Goal: Task Accomplishment & Management: Complete application form

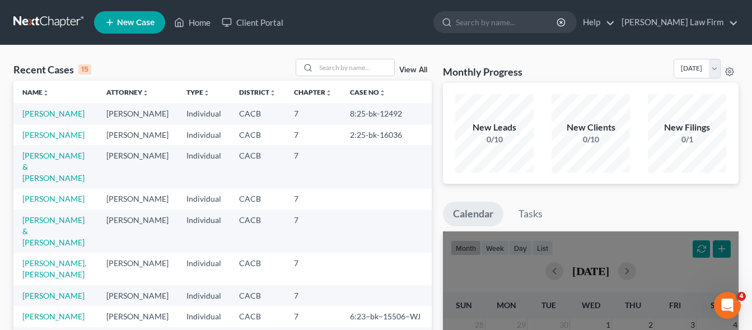
click at [112, 22] on icon at bounding box center [110, 22] width 10 height 13
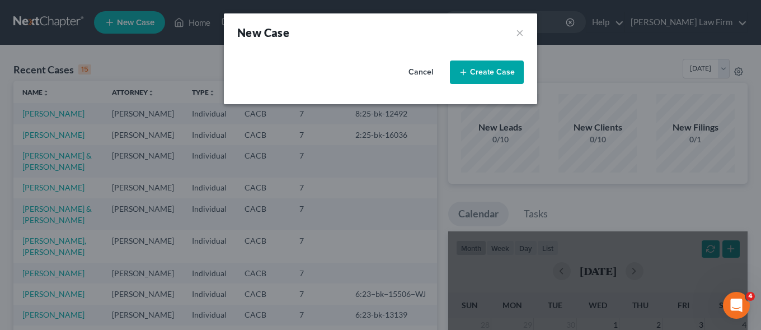
select select "7"
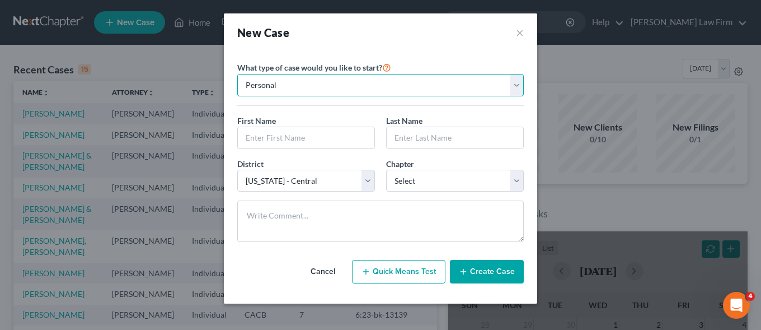
click at [237, 74] on select "Personal Business" at bounding box center [380, 85] width 287 height 22
click option "Business" at bounding box center [0, 0] width 0 height 0
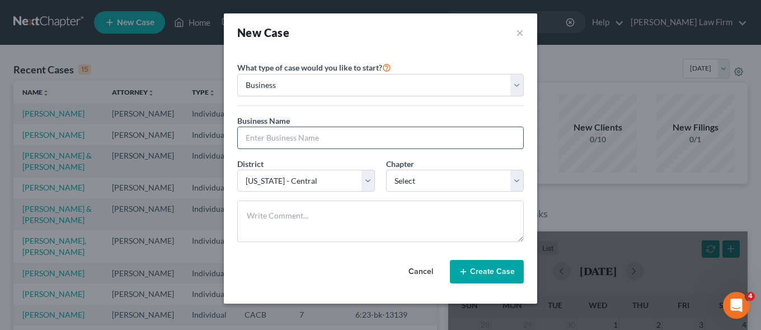
click at [248, 137] on input "text" at bounding box center [380, 137] width 285 height 21
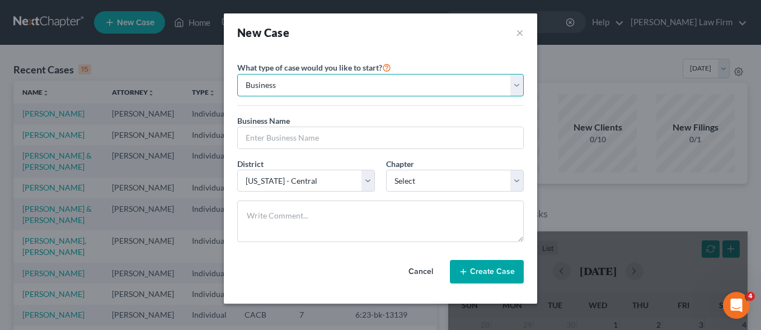
click at [237, 74] on select "Personal Business" at bounding box center [380, 85] width 287 height 22
select select "0"
click option "Personal" at bounding box center [0, 0] width 0 height 0
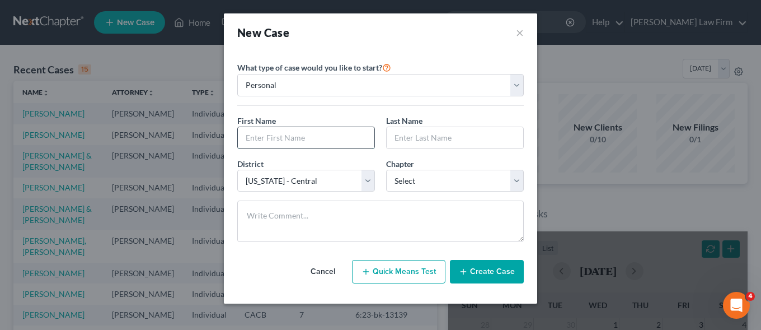
click at [256, 137] on input "text" at bounding box center [306, 137] width 137 height 21
type input "[PERSON_NAME]"
type input "J"
click at [407, 130] on input "J" at bounding box center [455, 137] width 137 height 21
drag, startPoint x: 406, startPoint y: 133, endPoint x: 390, endPoint y: 139, distance: 17.4
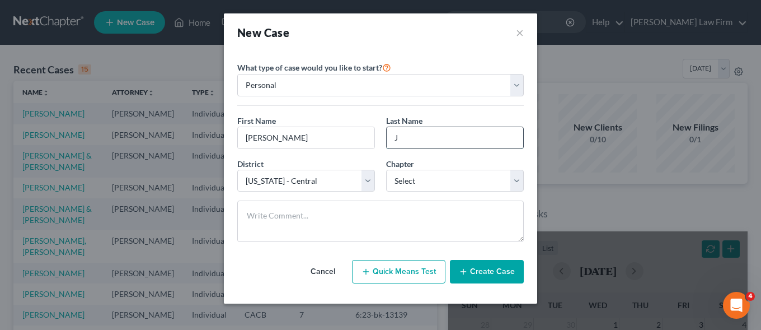
click at [390, 139] on input "J" at bounding box center [455, 137] width 137 height 21
type input "[PERSON_NAME]"
click at [386, 170] on select "Select 7 11 12 13" at bounding box center [455, 181] width 138 height 22
select select "0"
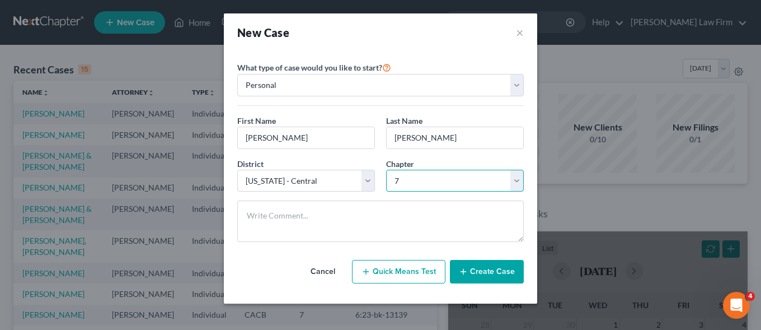
click option "7" at bounding box center [0, 0] width 0 height 0
click at [482, 272] on button "Create Case" at bounding box center [487, 272] width 74 height 24
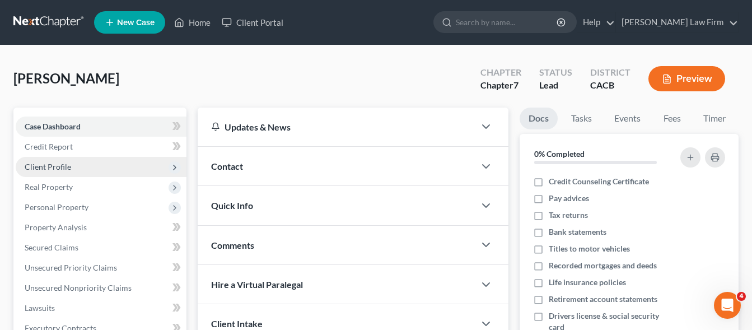
click at [55, 167] on span "Client Profile" at bounding box center [48, 167] width 46 height 10
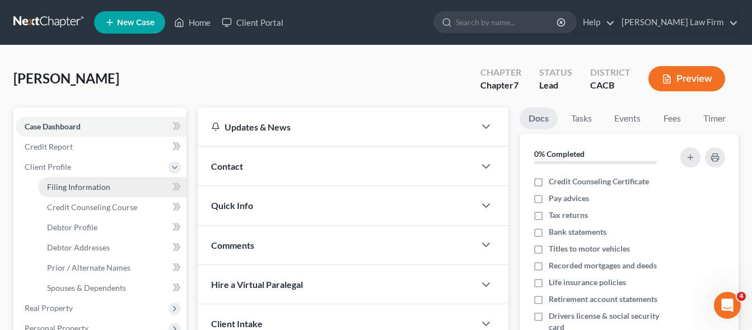
click at [57, 187] on span "Filing Information" at bounding box center [78, 187] width 63 height 10
select select "1"
select select "0"
select select "7"
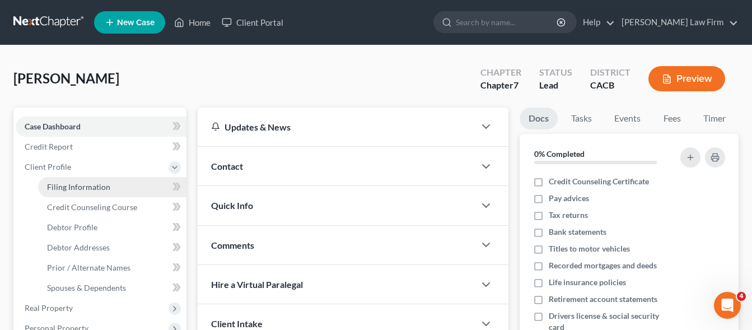
select select "4"
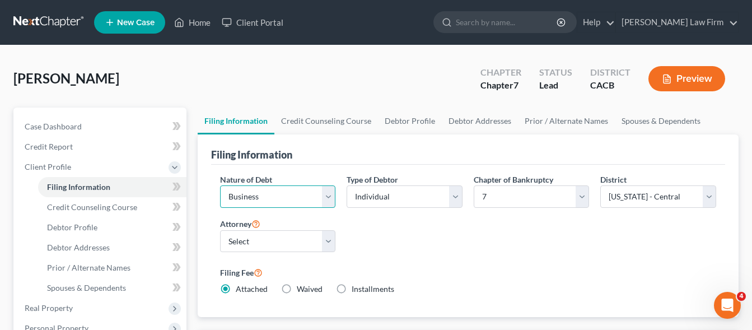
click option "Business" at bounding box center [0, 0] width 0 height 0
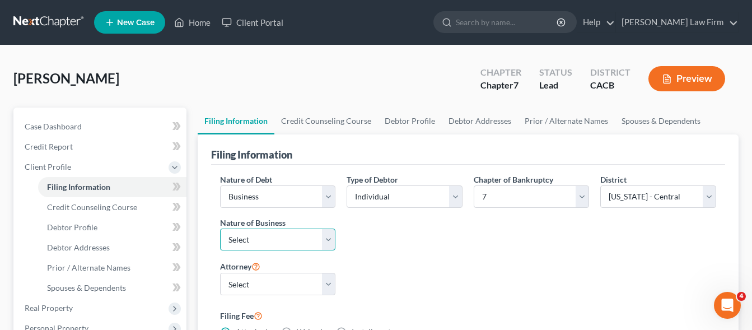
click at [220, 228] on select "Select Clearing Bank Commodity Broker Health Care Business Other Railroad Singl…" at bounding box center [278, 239] width 116 height 22
click at [346, 185] on select "Select Individual Joint" at bounding box center [404, 196] width 116 height 22
click at [453, 196] on select "Select Individual Joint" at bounding box center [404, 196] width 116 height 22
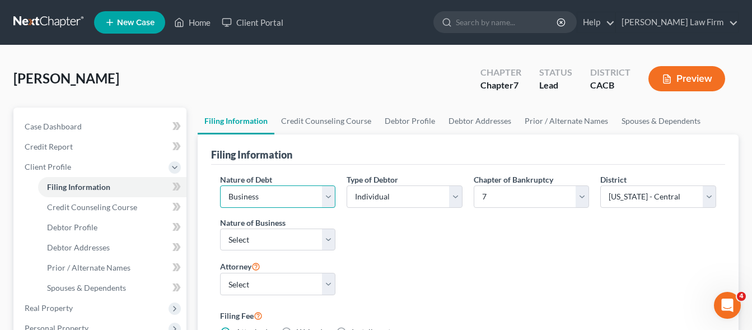
click at [220, 185] on select "Select Business Consumer Other" at bounding box center [278, 196] width 116 height 22
select select "2"
click option "Other" at bounding box center [0, 0] width 0 height 0
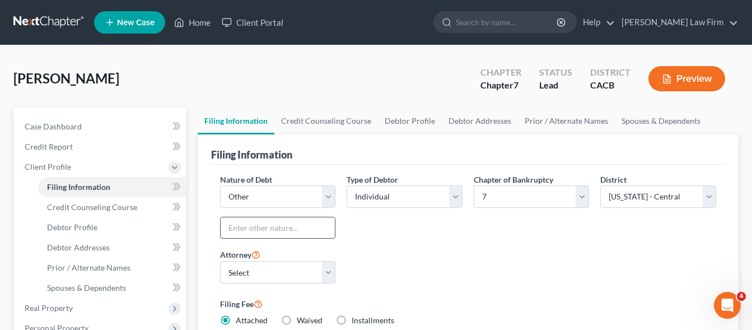
click at [228, 227] on input "text" at bounding box center [277, 227] width 115 height 21
click at [265, 228] on input "Independant Driver" at bounding box center [277, 227] width 115 height 21
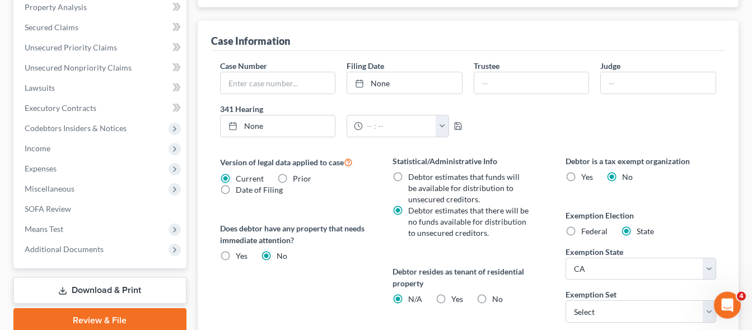
scroll to position [342, 0]
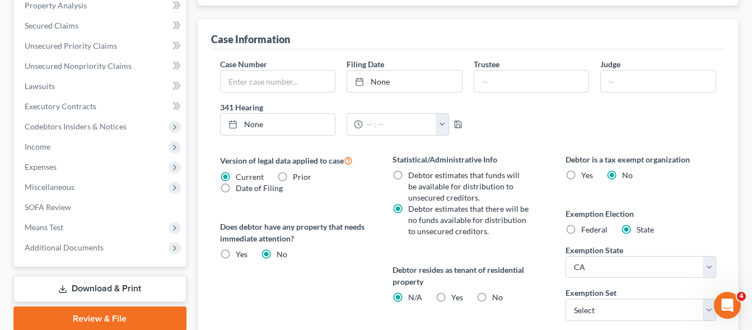
type input "Independent Driver"
click at [451, 296] on label "Yes Yes" at bounding box center [457, 297] width 12 height 11
click at [456, 296] on input "Yes Yes" at bounding box center [459, 295] width 7 height 7
radio input "true"
radio input "false"
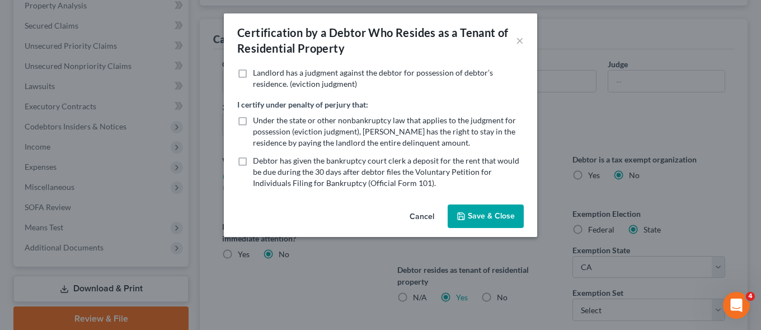
click at [503, 213] on button "Save & Close" at bounding box center [486, 216] width 76 height 24
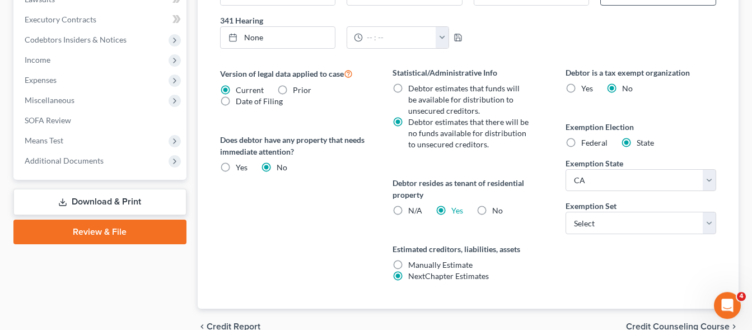
scroll to position [457, 0]
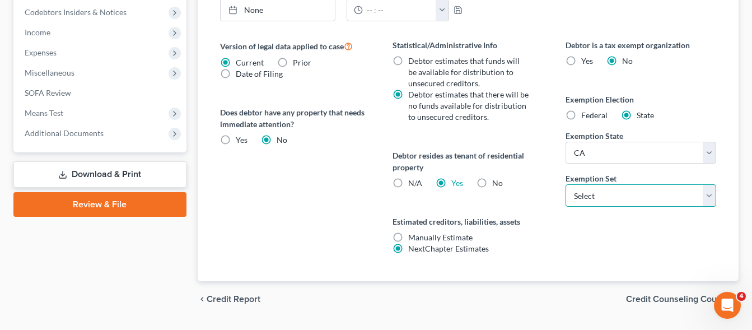
click at [565, 184] on select "Select 703 704" at bounding box center [640, 195] width 151 height 22
select select "0"
click option "703" at bounding box center [0, 0] width 0 height 0
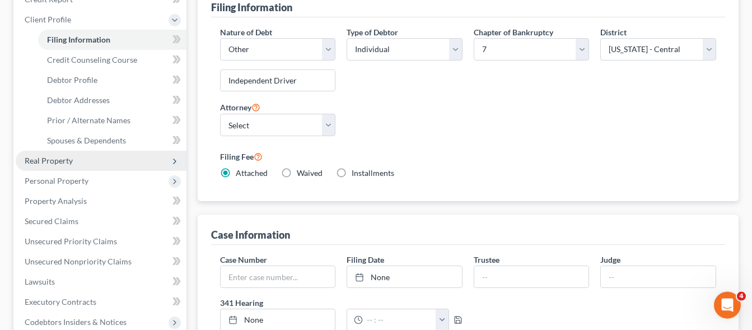
scroll to position [86, 0]
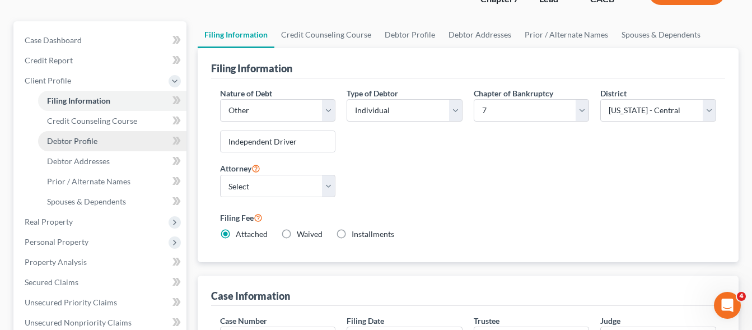
click at [88, 142] on span "Debtor Profile" at bounding box center [72, 141] width 50 height 10
select select "0"
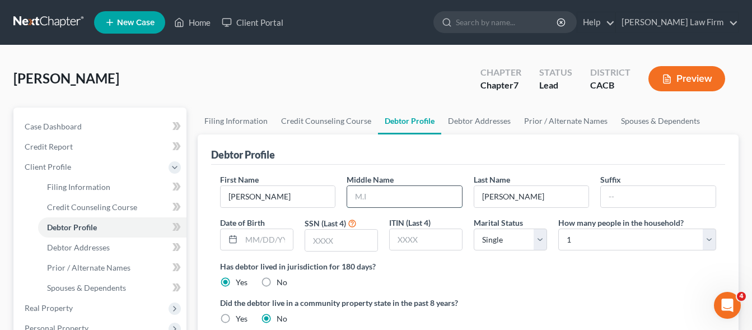
click at [375, 190] on input "text" at bounding box center [404, 196] width 115 height 21
type input "J"
click at [321, 239] on input "text" at bounding box center [341, 239] width 72 height 21
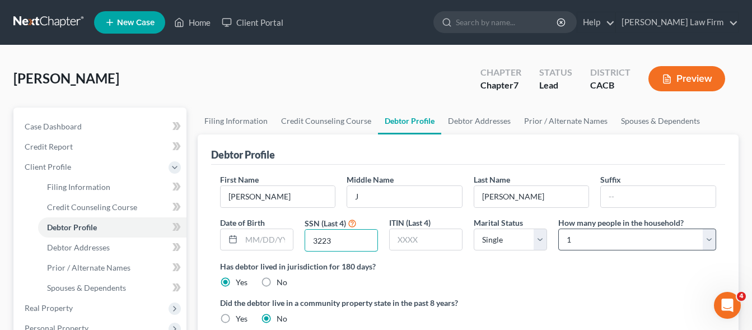
type input "3223"
click at [558, 228] on select "Select 1 2 3 4 5 6 7 8 9 10 11 12 13 14 15 16 17 18 19 20" at bounding box center [637, 239] width 158 height 22
click at [473, 228] on select "Select Single Married Separated Divorced Widowed" at bounding box center [509, 239] width 73 height 22
select select "1"
click option "Married" at bounding box center [0, 0] width 0 height 0
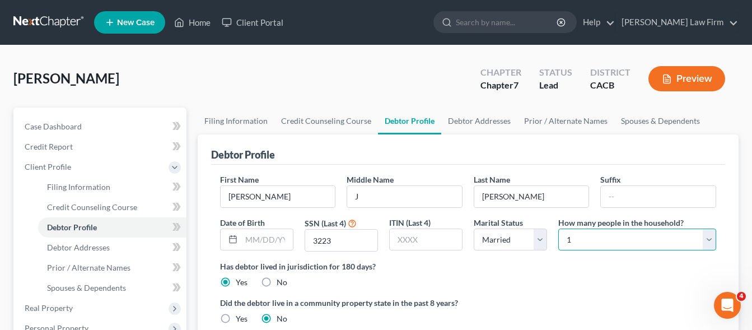
select select "4"
click option "5" at bounding box center [0, 0] width 0 height 0
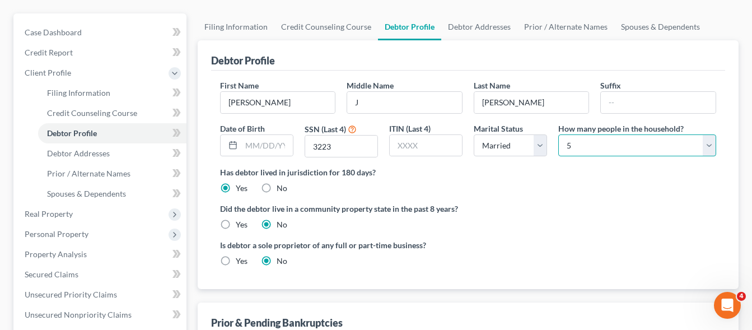
scroll to position [114, 0]
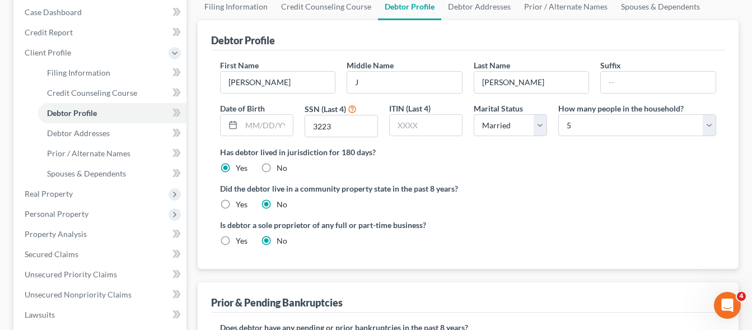
click at [236, 207] on label "Yes" at bounding box center [242, 204] width 12 height 11
click at [240, 206] on input "Yes" at bounding box center [243, 202] width 7 height 7
radio input "true"
radio input "false"
click at [236, 239] on label "Yes" at bounding box center [242, 240] width 12 height 11
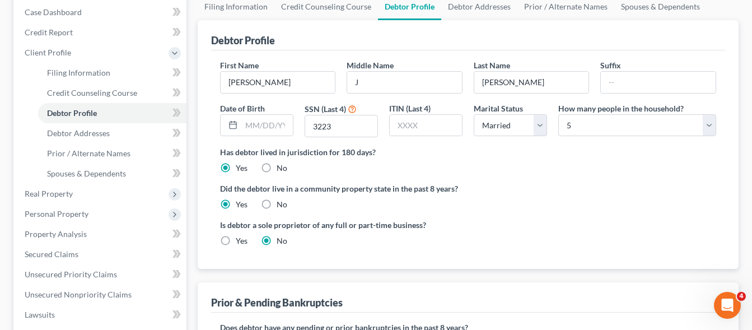
click at [240, 239] on input "Yes" at bounding box center [243, 238] width 7 height 7
radio input "true"
radio input "false"
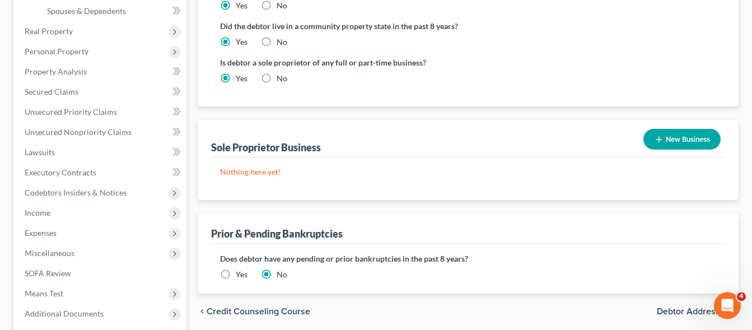
scroll to position [285, 0]
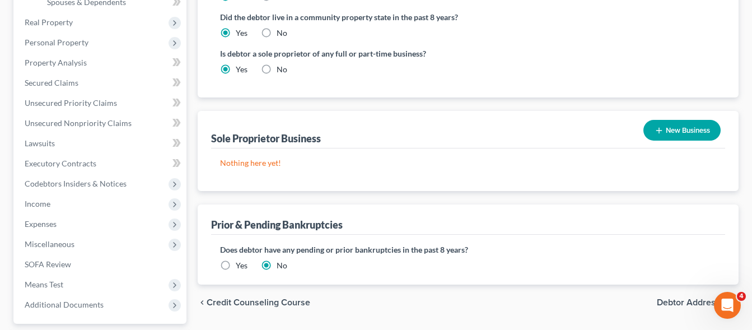
click at [675, 133] on button "New Business" at bounding box center [681, 130] width 77 height 21
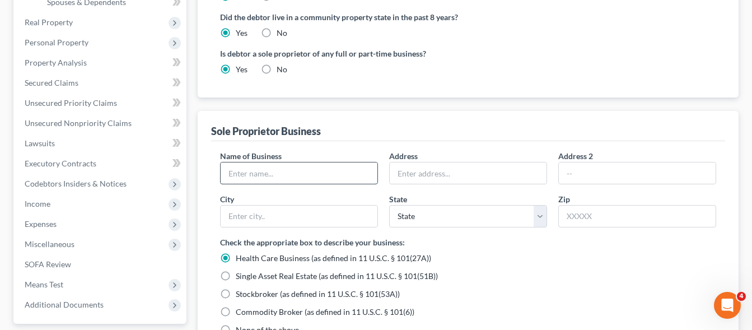
click at [291, 177] on input "text" at bounding box center [298, 172] width 157 height 21
type input "Driver"
click at [407, 175] on input "text" at bounding box center [467, 172] width 157 height 21
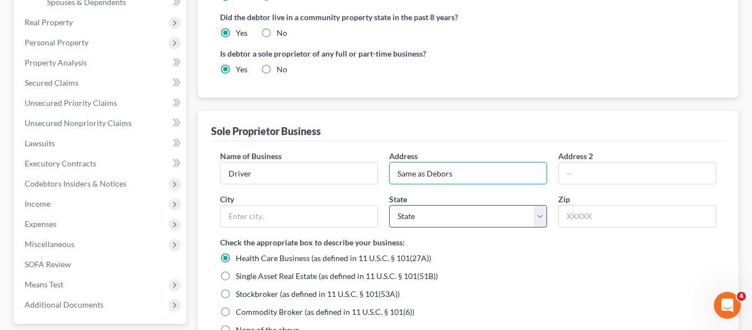
type input "Same as Debors"
select select "4"
click option "CA" at bounding box center [0, 0] width 0 height 0
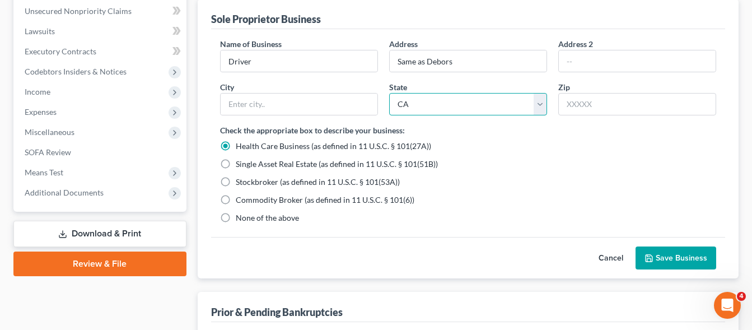
scroll to position [400, 0]
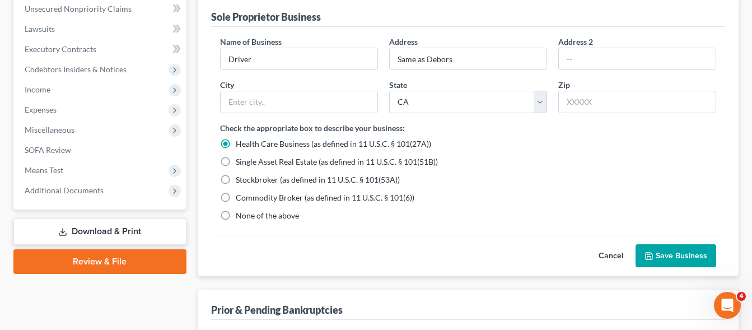
click at [236, 219] on label "None of the above" at bounding box center [267, 215] width 63 height 11
click at [240, 217] on input "None of the above" at bounding box center [243, 213] width 7 height 7
radio input "true"
radio input "false"
click at [671, 257] on button "Save Business" at bounding box center [675, 256] width 81 height 24
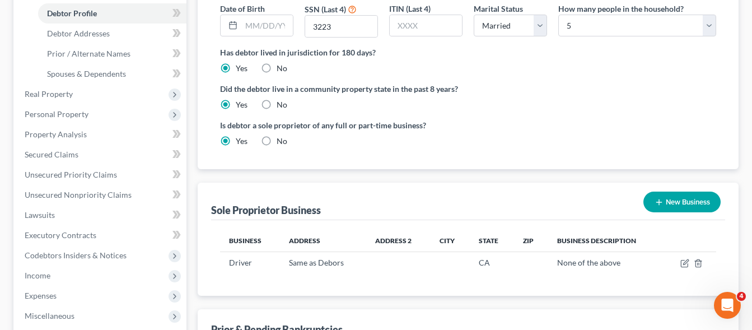
scroll to position [157, 0]
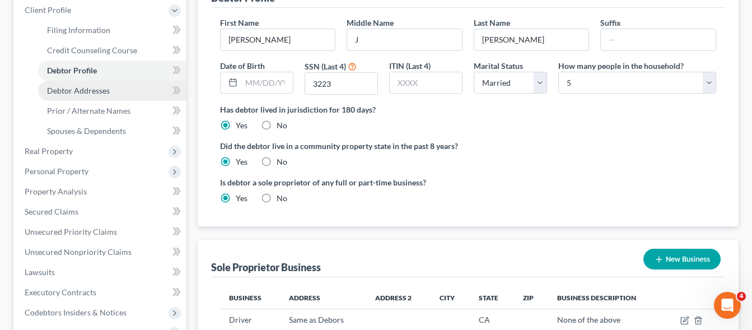
click at [110, 88] on link "Debtor Addresses" at bounding box center [112, 91] width 148 height 20
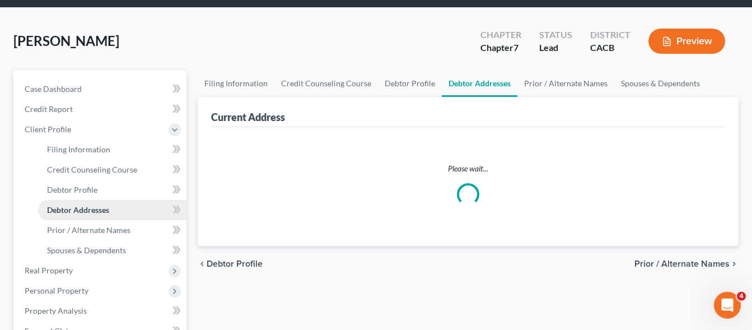
select select "0"
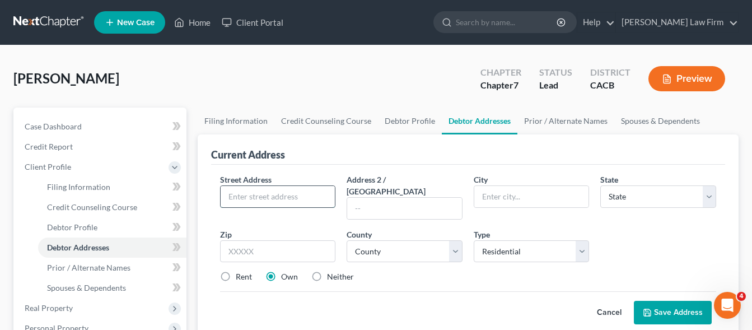
click at [261, 200] on input "text" at bounding box center [277, 196] width 115 height 21
type input "[STREET_ADDRESS][US_STATE]"
click at [507, 193] on input "text" at bounding box center [531, 196] width 115 height 21
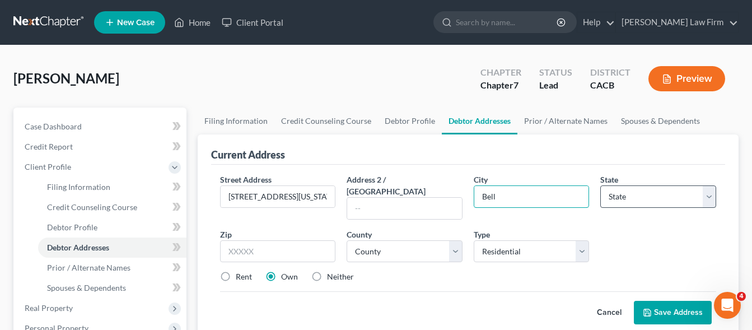
type input "Bell"
click at [600, 185] on select "State [US_STATE] AK AR AZ CA CO CT DE DC [GEOGRAPHIC_DATA] [GEOGRAPHIC_DATA] GU…" at bounding box center [658, 196] width 116 height 22
select select "4"
click option "CA" at bounding box center [0, 0] width 0 height 0
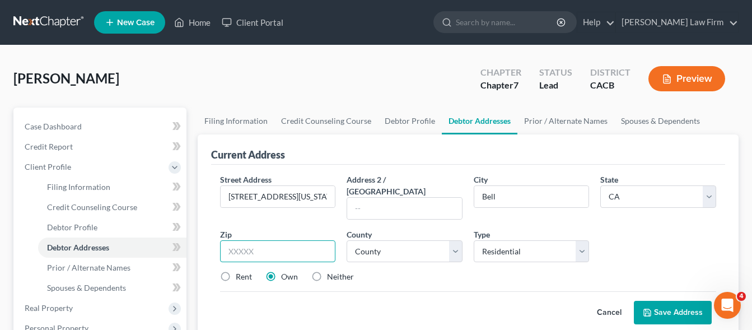
click at [265, 244] on input "text" at bounding box center [278, 251] width 116 height 22
type input "90201"
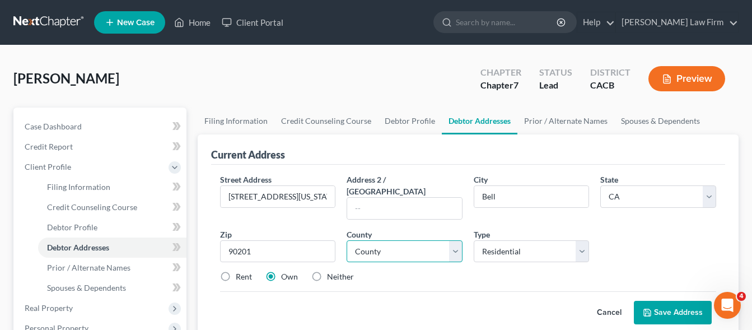
click at [346, 240] on select "County [GEOGRAPHIC_DATA] [GEOGRAPHIC_DATA] [GEOGRAPHIC_DATA] [GEOGRAPHIC_DATA] …" at bounding box center [404, 251] width 116 height 22
select select "18"
click option "[GEOGRAPHIC_DATA]" at bounding box center [0, 0] width 0 height 0
click at [236, 271] on label "Rent" at bounding box center [244, 276] width 16 height 11
click at [240, 271] on input "Rent" at bounding box center [243, 274] width 7 height 7
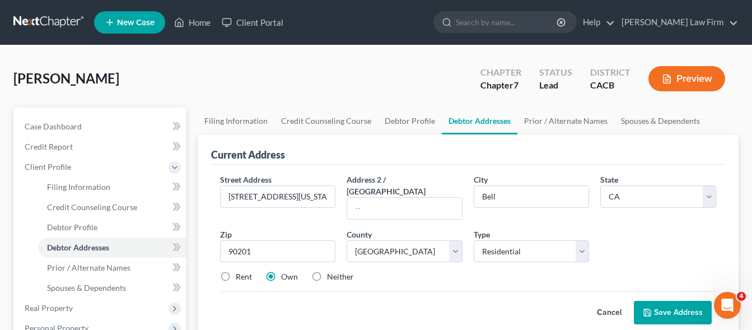
radio input "true"
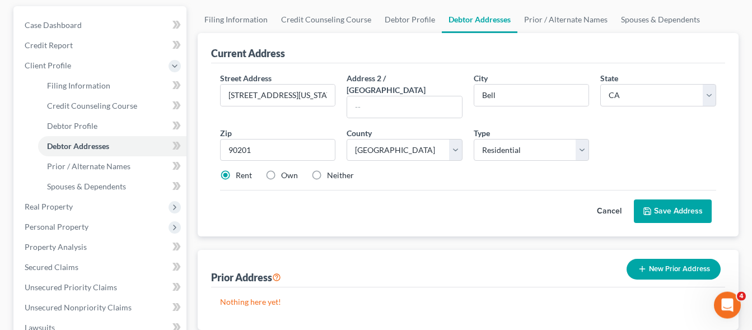
scroll to position [114, 0]
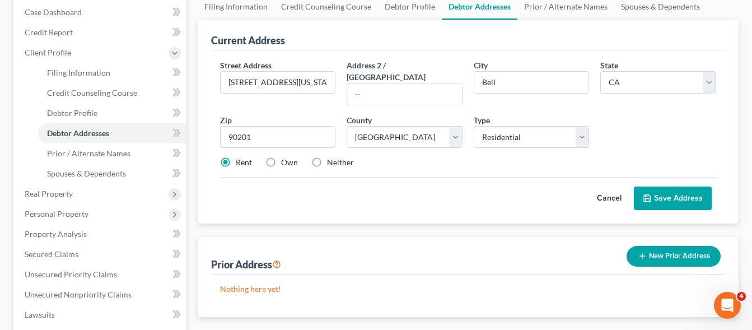
click at [677, 186] on button "Save Address" at bounding box center [672, 198] width 78 height 24
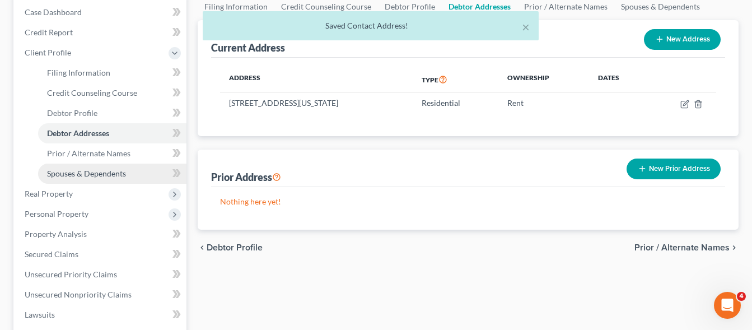
click at [113, 175] on span "Spouses & Dependents" at bounding box center [86, 173] width 79 height 10
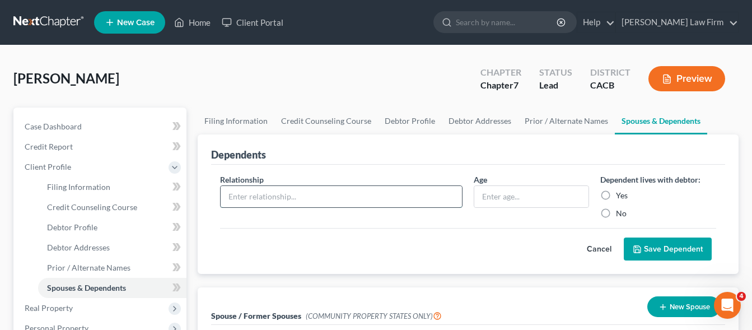
click at [341, 201] on input "text" at bounding box center [340, 196] width 241 height 21
type input "Wife"
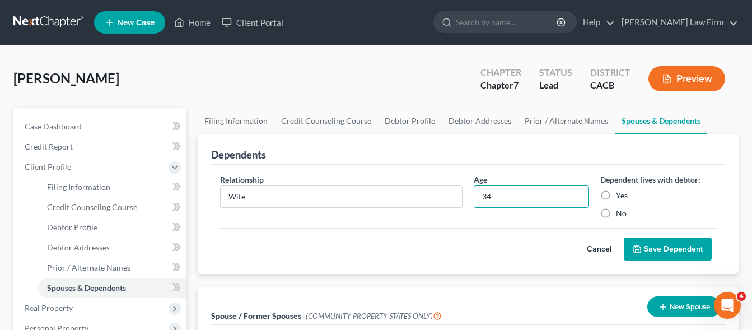
type input "34"
click at [616, 199] on label "Yes" at bounding box center [622, 195] width 12 height 11
click at [620, 197] on input "Yes" at bounding box center [623, 193] width 7 height 7
radio input "true"
click at [659, 251] on button "Save Dependent" at bounding box center [667, 249] width 88 height 24
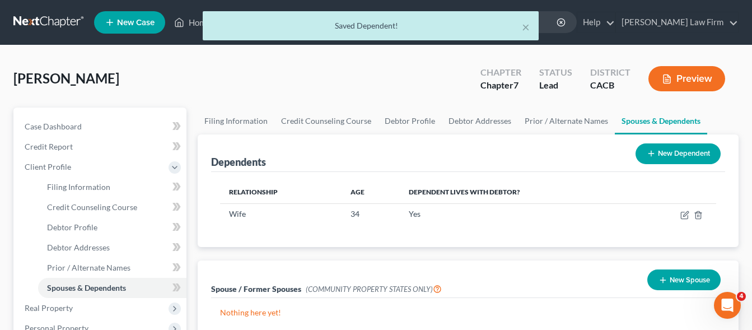
click at [648, 133] on link "Spouses & Dependents" at bounding box center [660, 120] width 92 height 27
click at [659, 155] on button "New Dependent" at bounding box center [677, 153] width 85 height 21
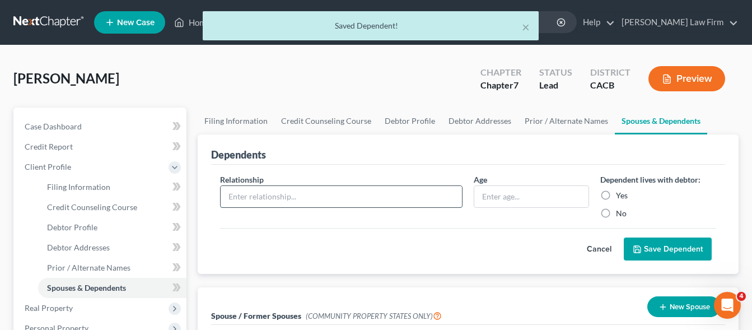
click at [254, 194] on input "text" at bounding box center [340, 196] width 241 height 21
type input "S"
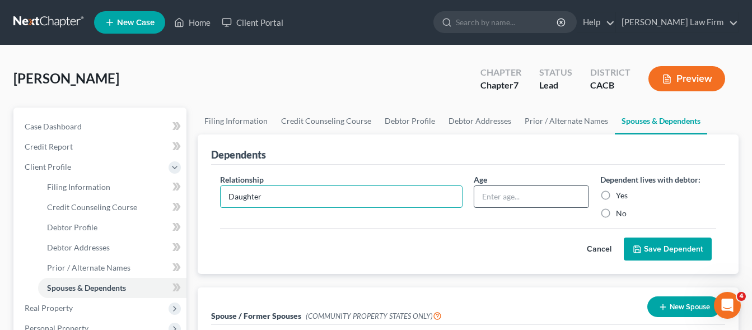
type input "Daughter"
click at [486, 199] on input "text" at bounding box center [531, 196] width 115 height 21
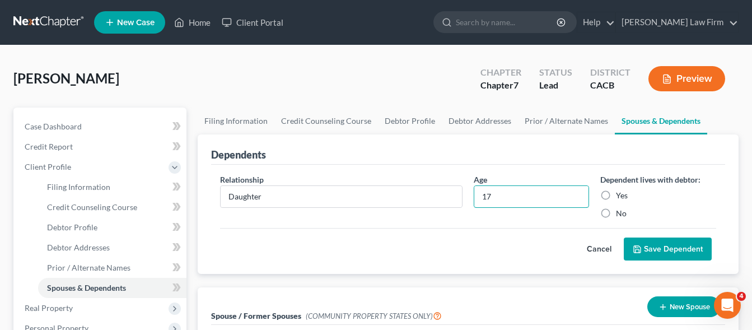
type input "17"
click at [616, 194] on label "Yes" at bounding box center [622, 195] width 12 height 11
click at [620, 194] on input "Yes" at bounding box center [623, 193] width 7 height 7
radio input "true"
click at [664, 248] on button "Save Dependent" at bounding box center [667, 249] width 88 height 24
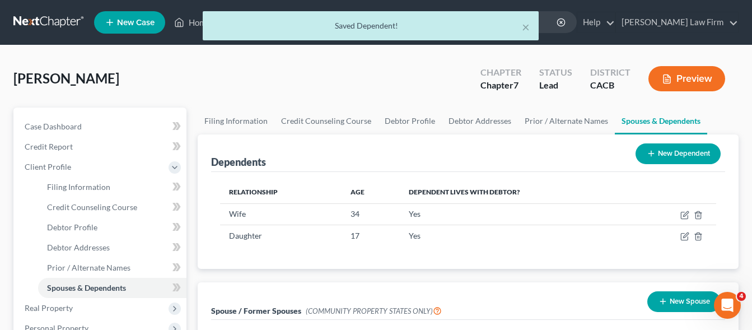
click at [677, 158] on button "New Dependent" at bounding box center [677, 153] width 85 height 21
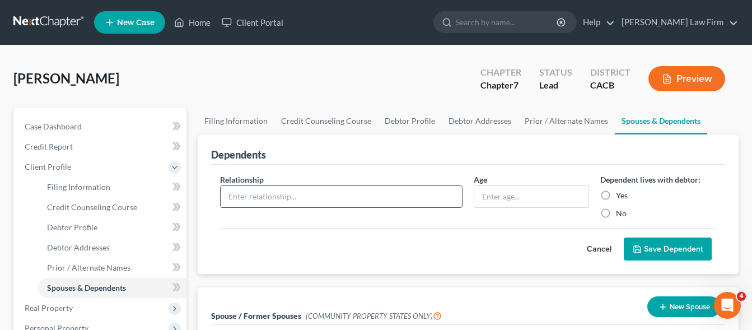
click at [268, 200] on input "text" at bounding box center [340, 196] width 241 height 21
type input "Son"
click at [505, 197] on input "text" at bounding box center [531, 196] width 115 height 21
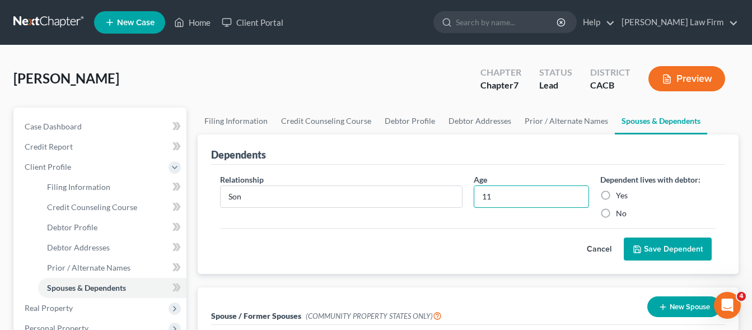
type input "11"
click at [616, 193] on label "Yes" at bounding box center [622, 195] width 12 height 11
click at [620, 193] on input "Yes" at bounding box center [623, 193] width 7 height 7
radio input "true"
click at [655, 243] on button "Save Dependent" at bounding box center [667, 249] width 88 height 24
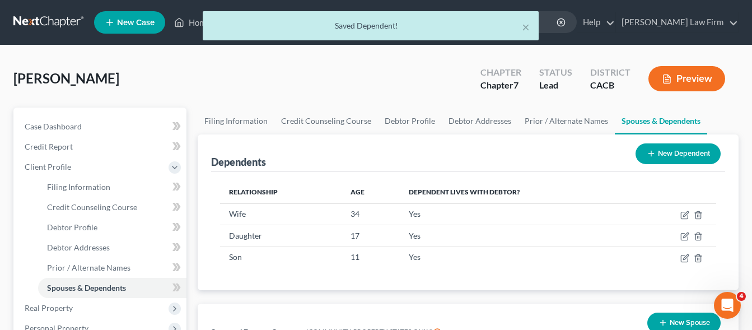
click at [662, 158] on button "New Dependent" at bounding box center [677, 153] width 85 height 21
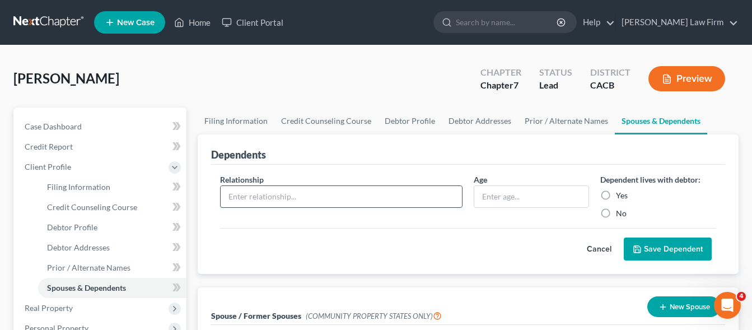
click at [340, 190] on input "text" at bounding box center [340, 196] width 241 height 21
type input "Son"
click at [496, 198] on input "text" at bounding box center [531, 196] width 115 height 21
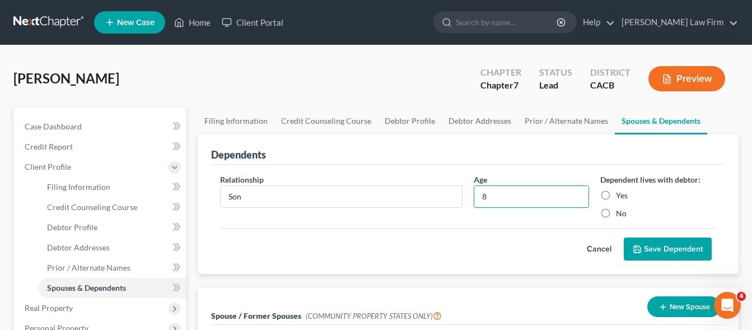
type input "8"
click at [616, 195] on label "Yes" at bounding box center [622, 195] width 12 height 11
click at [620, 195] on input "Yes" at bounding box center [623, 193] width 7 height 7
radio input "true"
click at [668, 246] on button "Save Dependent" at bounding box center [667, 249] width 88 height 24
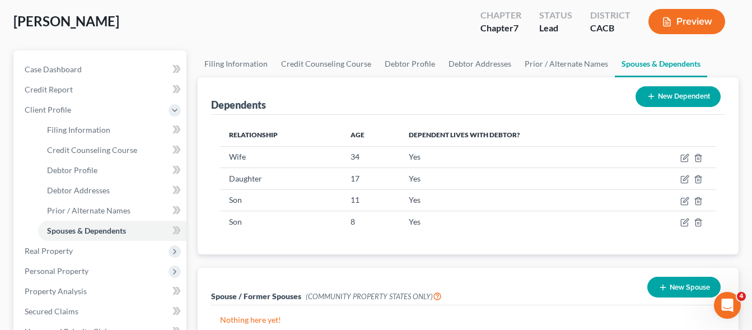
scroll to position [114, 0]
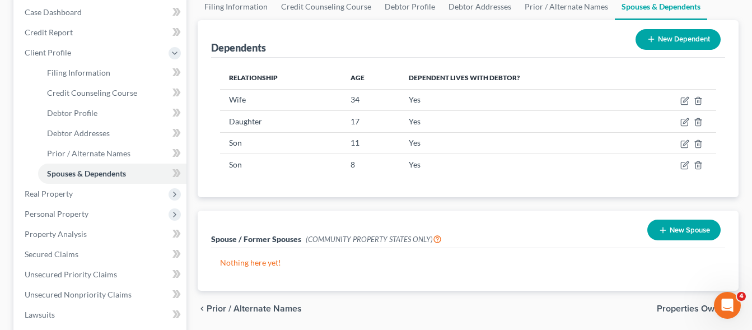
click at [687, 232] on button "New Spouse" at bounding box center [683, 229] width 73 height 21
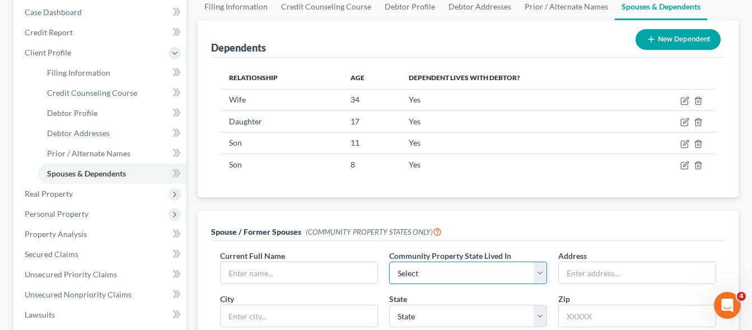
click at [389, 261] on select "Select AZ CA GU ID LA NV NM PR [GEOGRAPHIC_DATA] [GEOGRAPHIC_DATA] [GEOGRAPHIC_…" at bounding box center [468, 272] width 158 height 22
select select "1"
click option "CA" at bounding box center [0, 0] width 0 height 0
click at [243, 271] on input "text" at bounding box center [298, 272] width 157 height 21
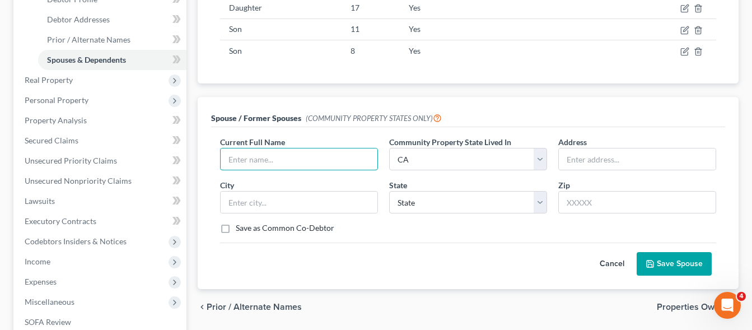
scroll to position [228, 0]
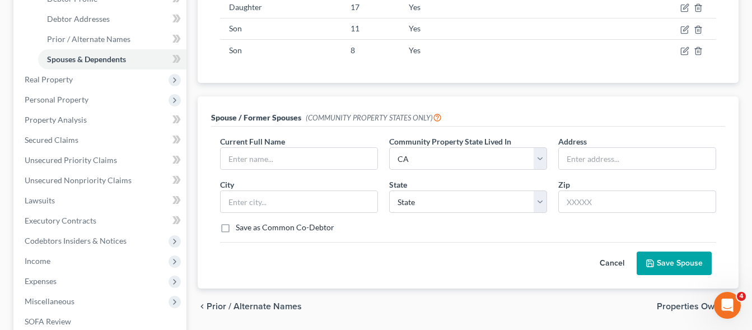
click at [609, 260] on button "Cancel" at bounding box center [611, 263] width 49 height 22
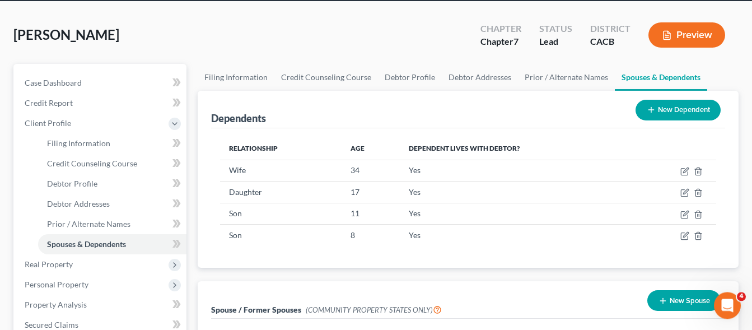
scroll to position [0, 0]
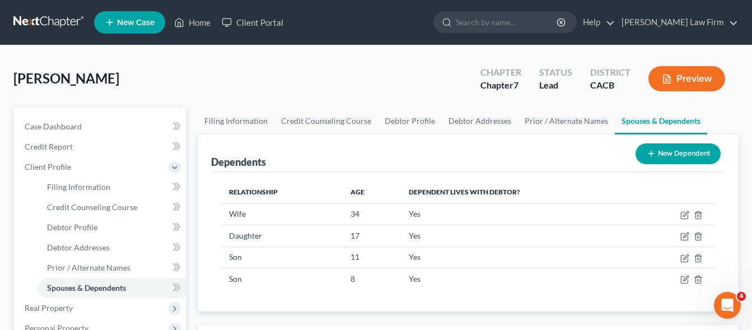
click at [699, 79] on button "Preview" at bounding box center [686, 78] width 77 height 25
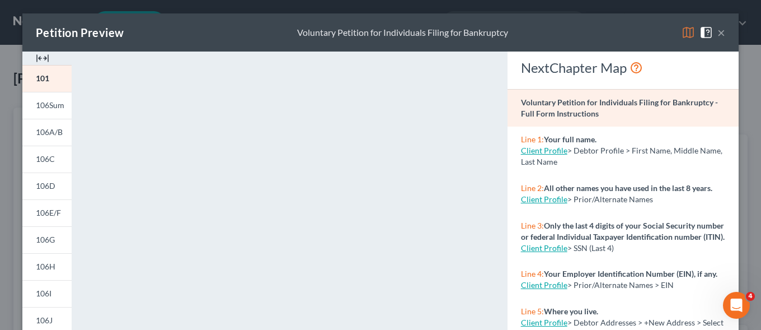
click at [718, 32] on button "×" at bounding box center [721, 32] width 8 height 13
